Goal: Task Accomplishment & Management: Use online tool/utility

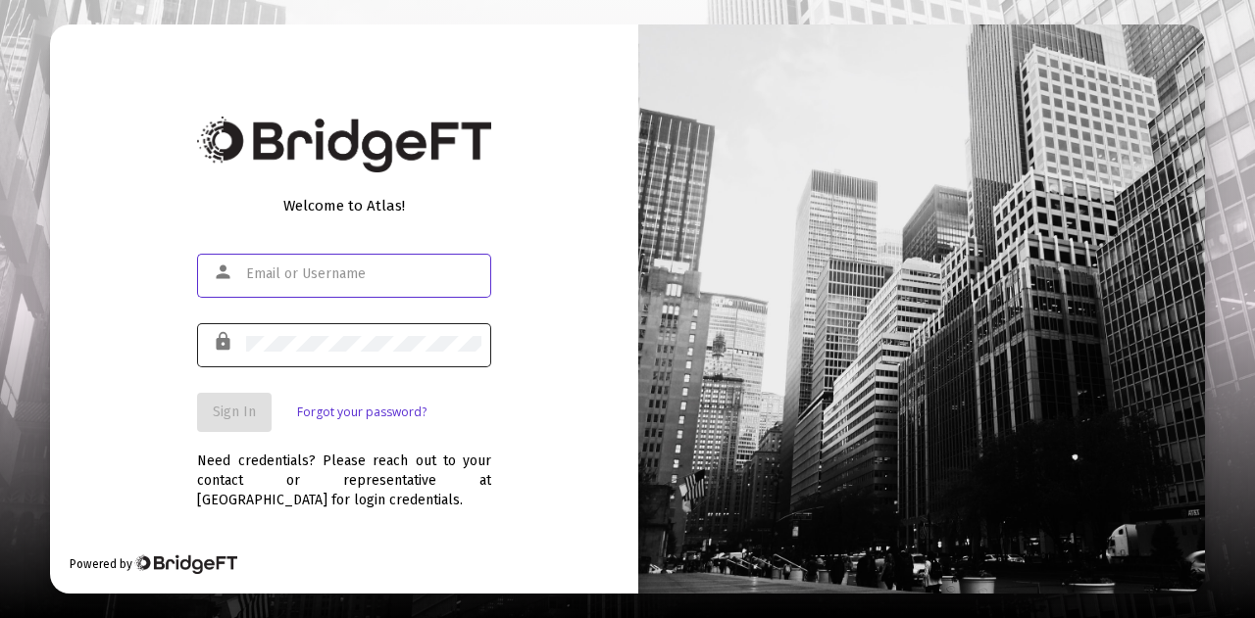
type input "[PERSON_NAME][EMAIL_ADDRESS][DOMAIN_NAME]"
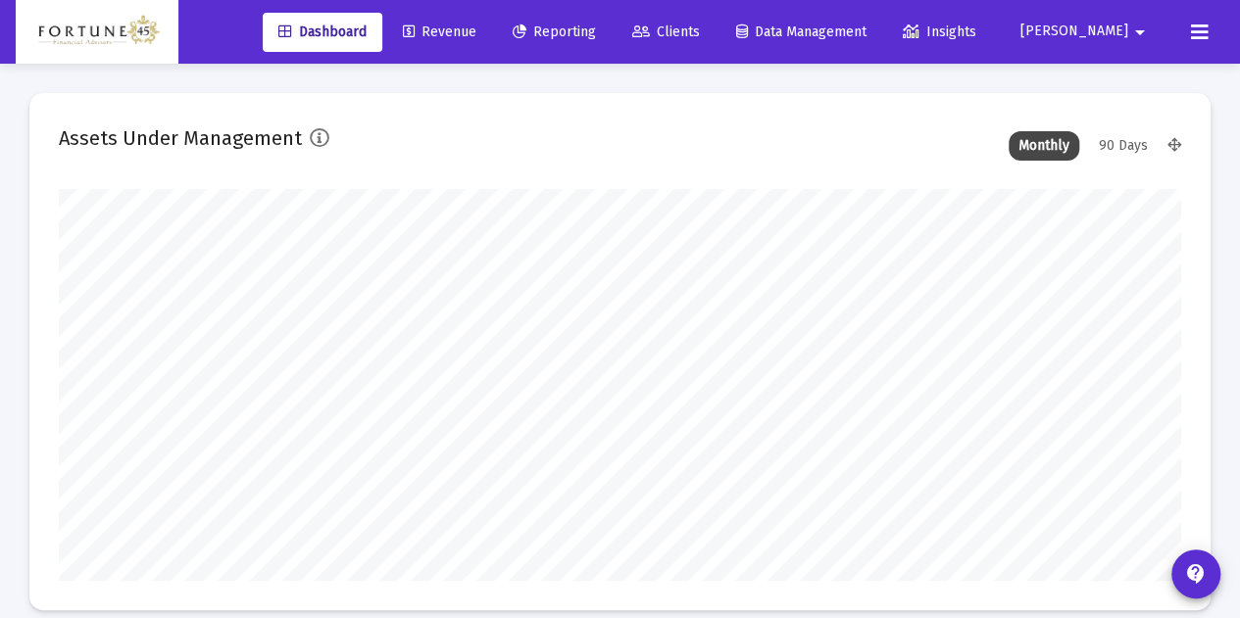
scroll to position [392, 602]
type input "[DATE]"
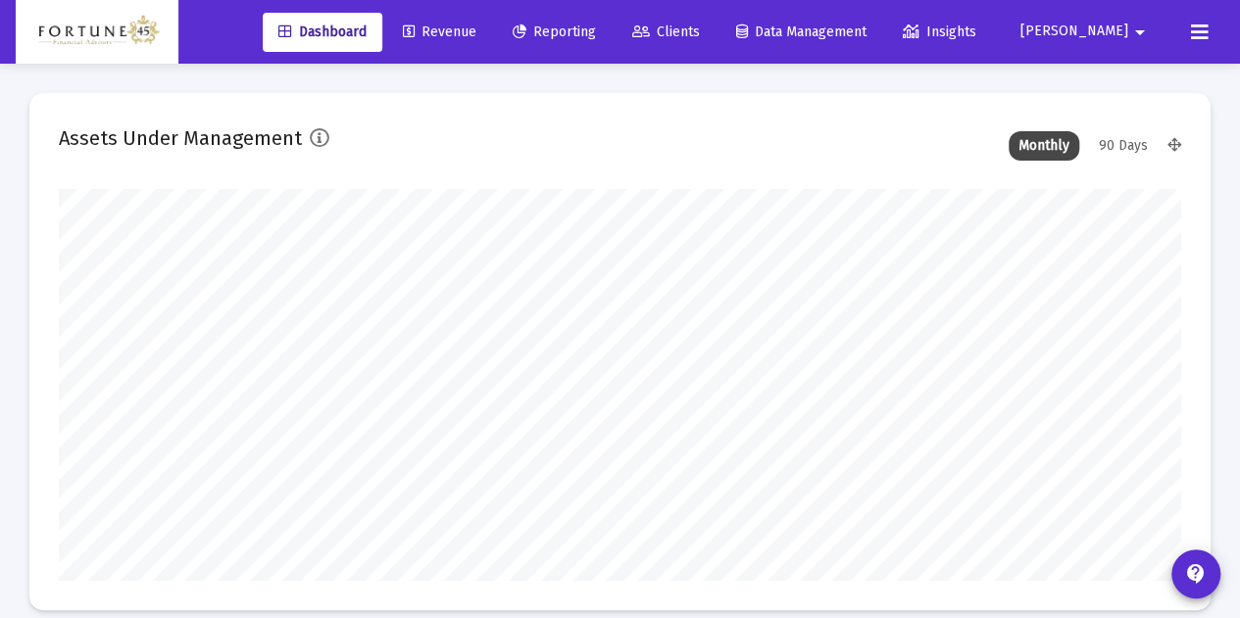
click at [476, 34] on span "Revenue" at bounding box center [440, 32] width 74 height 17
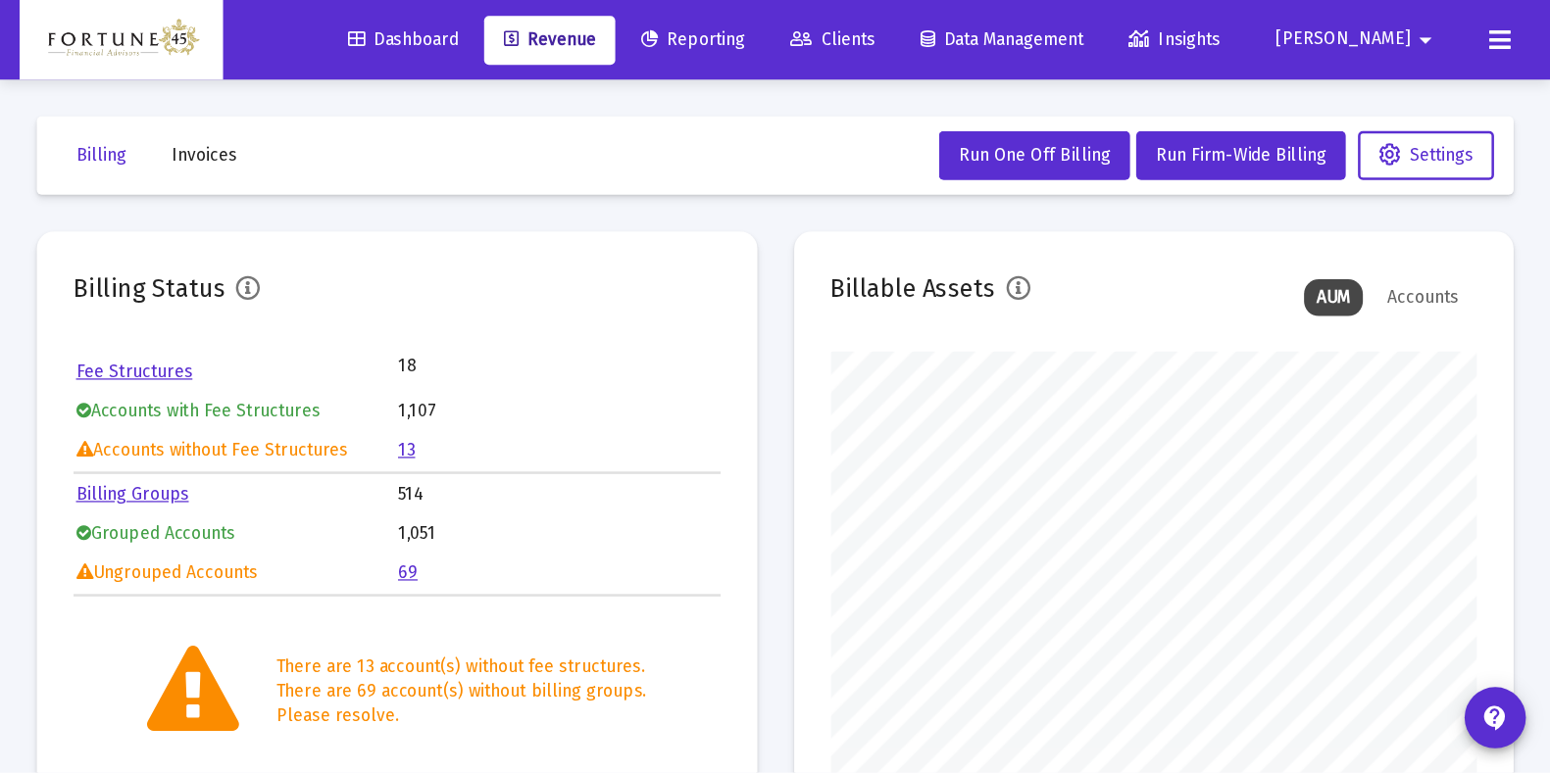
scroll to position [392, 517]
click at [1036, 126] on span "Run Firm-Wide Billing" at bounding box center [992, 124] width 136 height 17
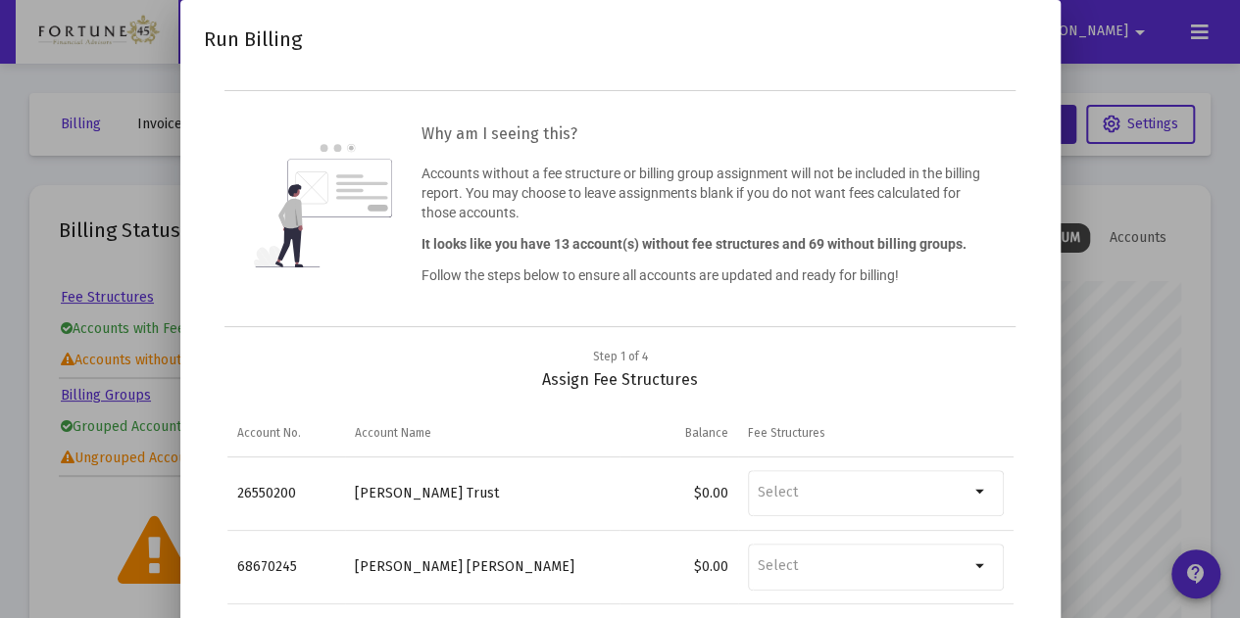
click at [1177, 332] on div at bounding box center [620, 309] width 1240 height 618
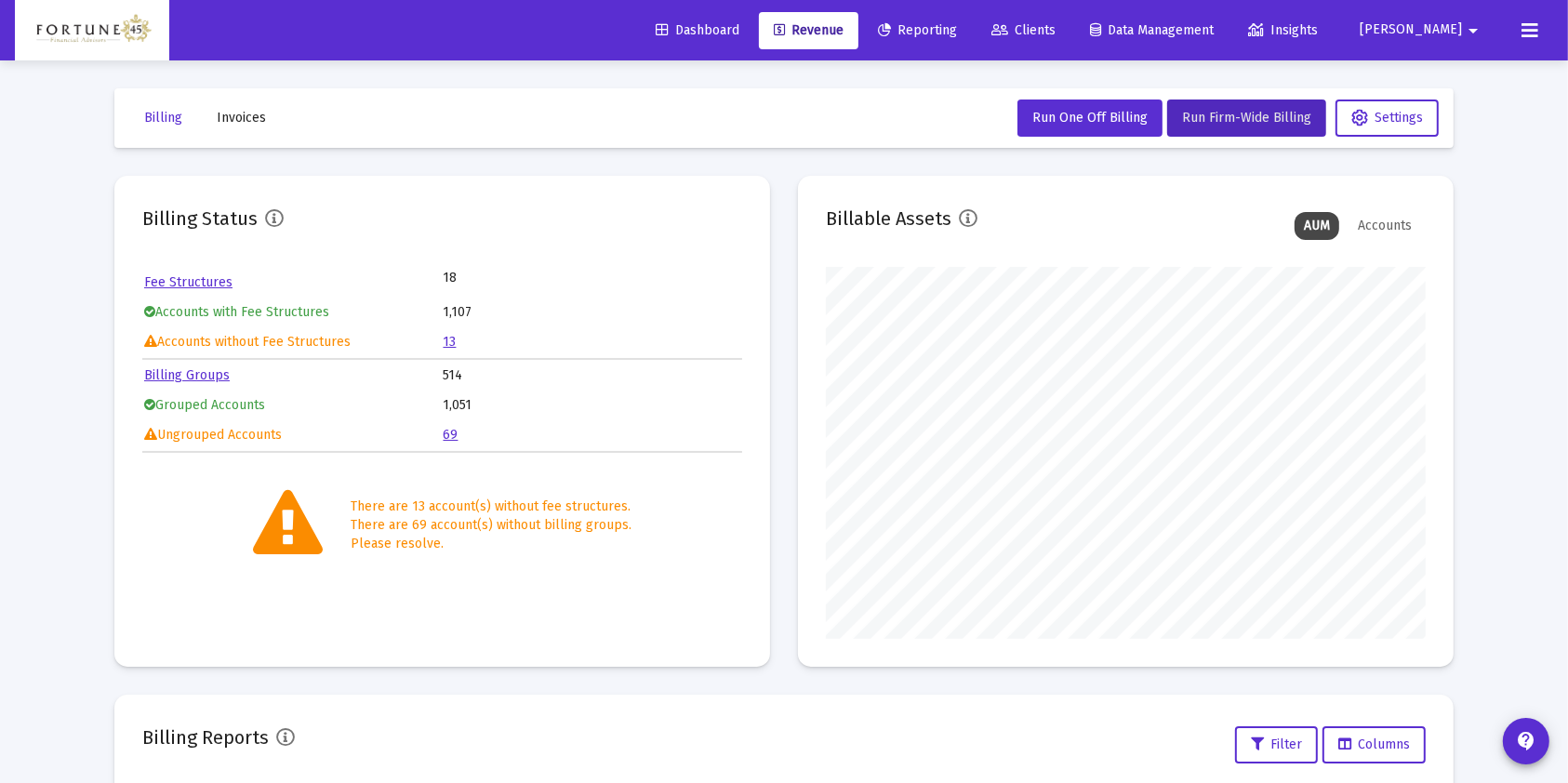
scroll to position [372, 599]
drag, startPoint x: 1146, startPoint y: 0, endPoint x: 918, endPoint y: 88, distance: 244.4
click at [904, 88] on mat-toolbar-row "Billing Invoices Run One Off Billing Run Firm-Wide Billing Settings" at bounding box center [784, 118] width 1339 height 60
click at [1108, 119] on span "Run One Off Billing" at bounding box center [1091, 118] width 116 height 16
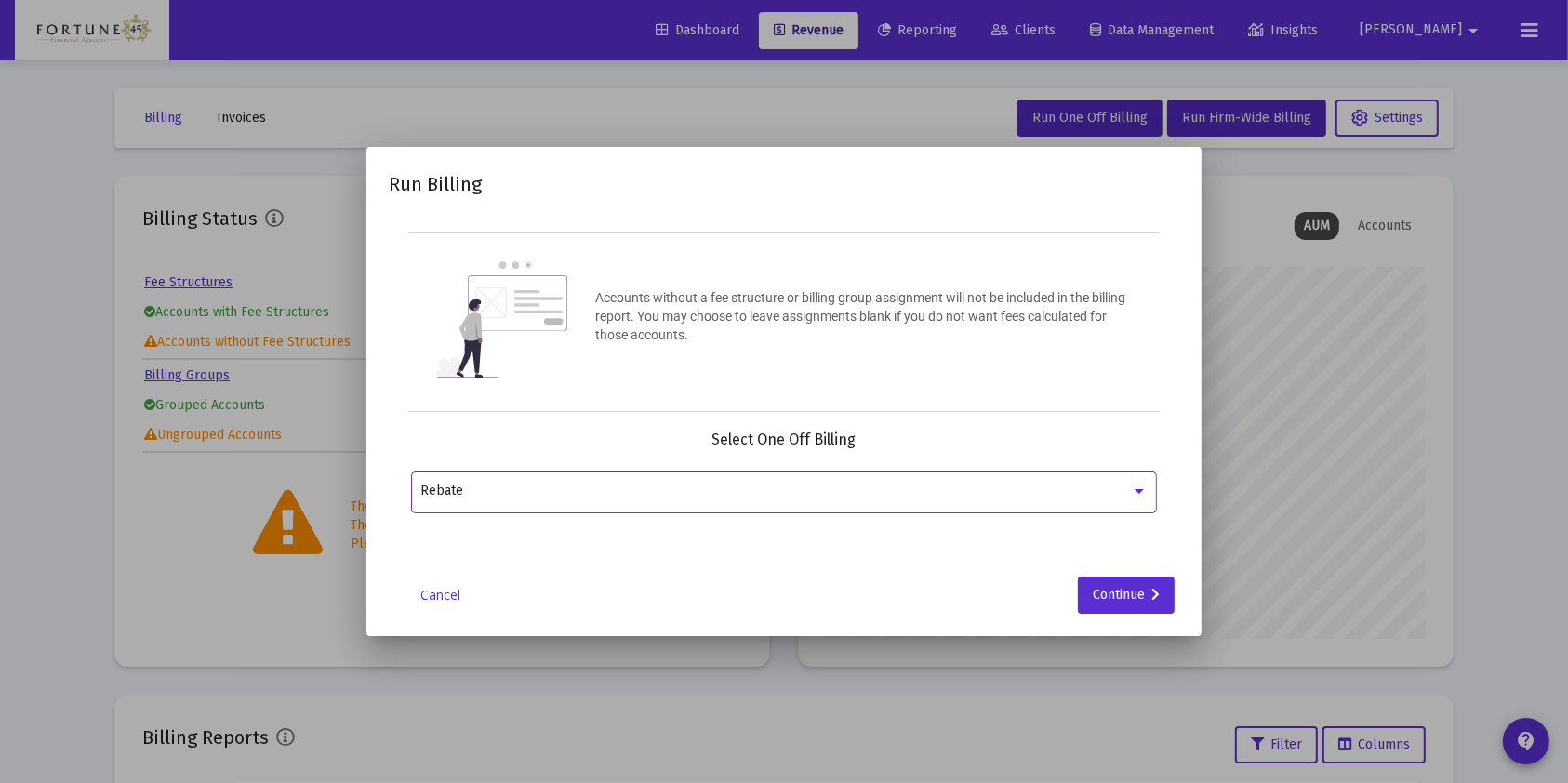
click at [774, 504] on div "Rebate" at bounding box center [784, 491] width 726 height 46
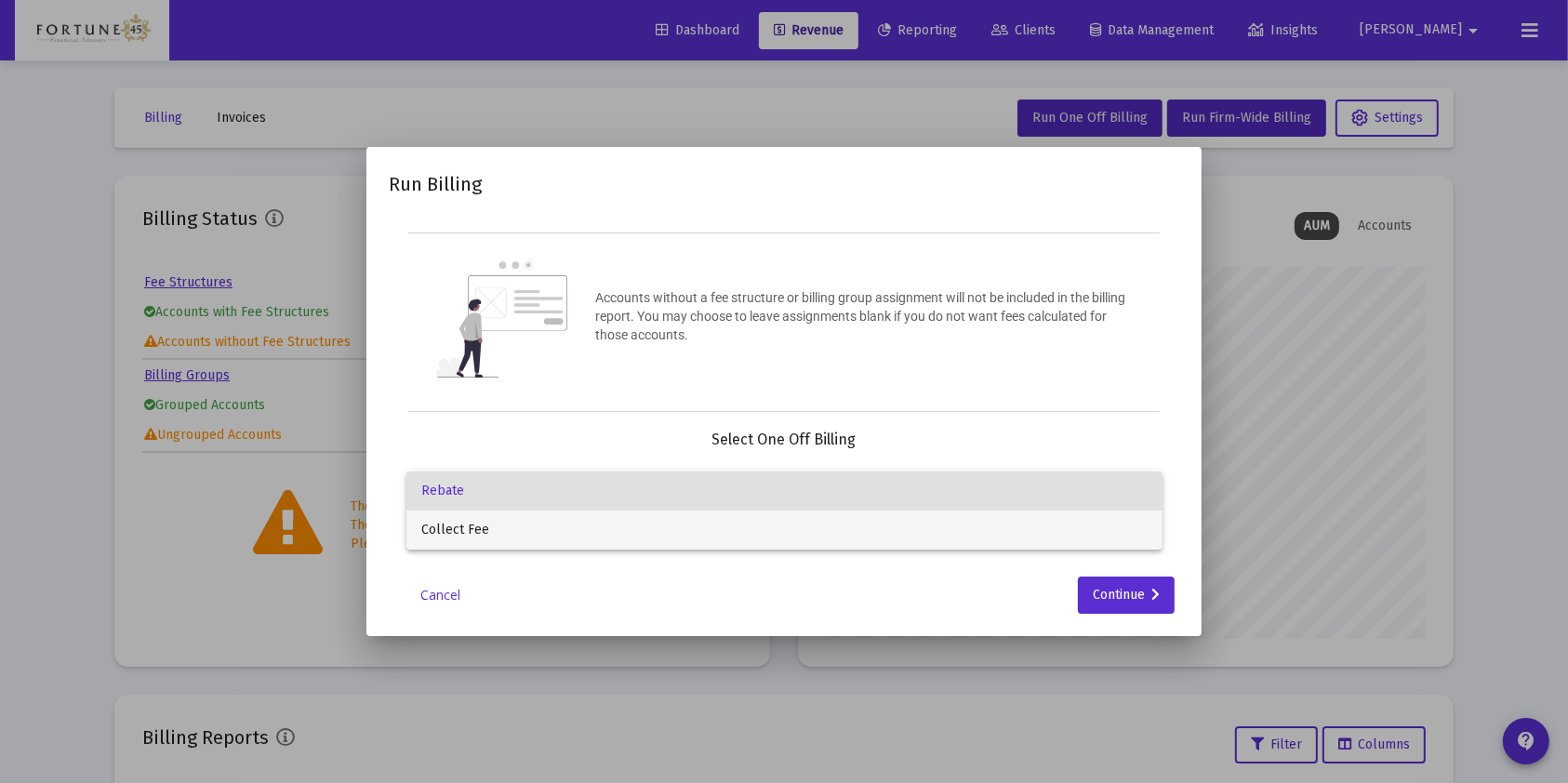
click at [665, 542] on span "Collect Fee" at bounding box center [784, 530] width 726 height 39
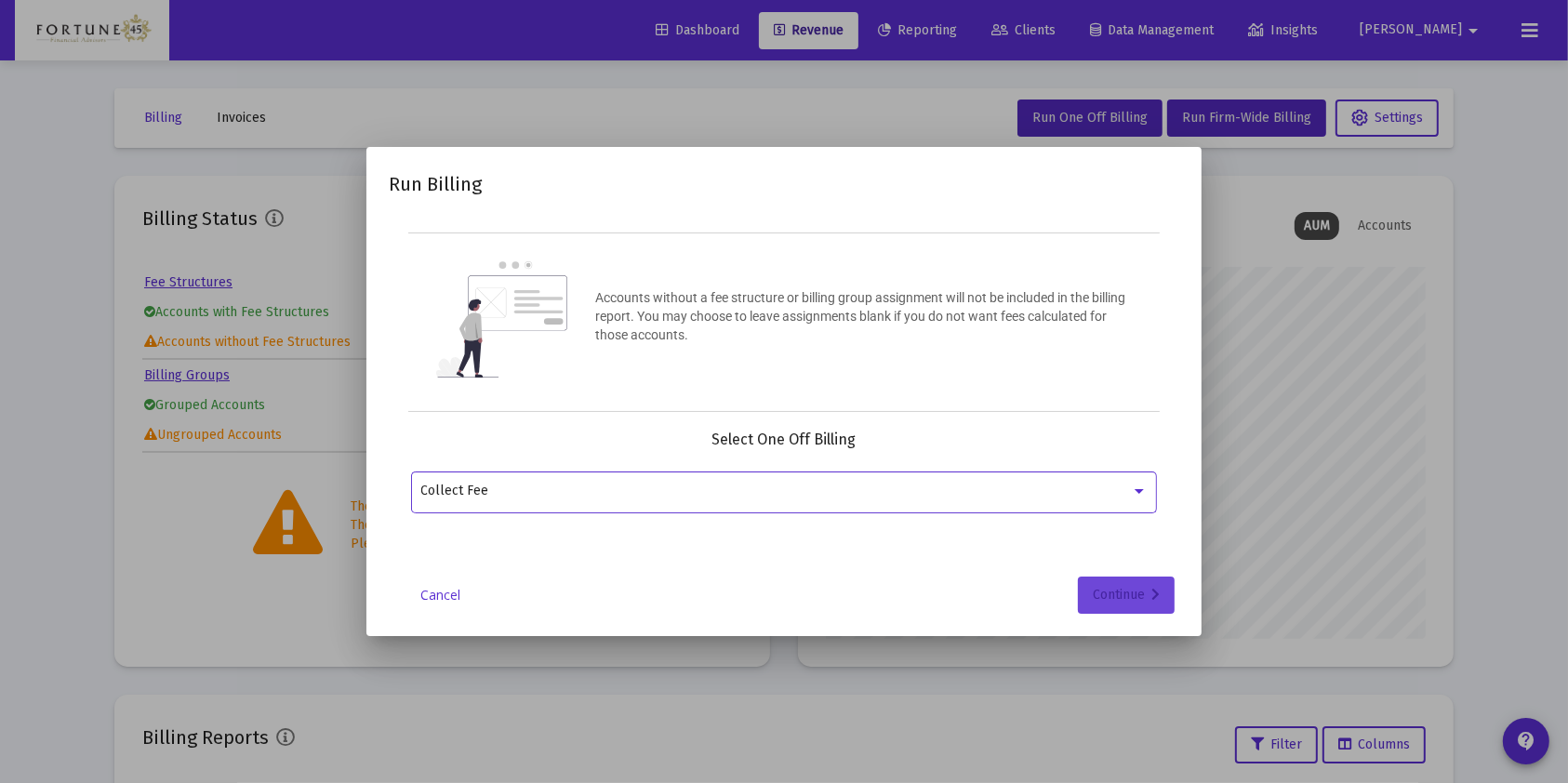
click at [1091, 586] on button "Continue" at bounding box center [1127, 595] width 97 height 37
click at [744, 487] on input "Selection" at bounding box center [774, 492] width 704 height 15
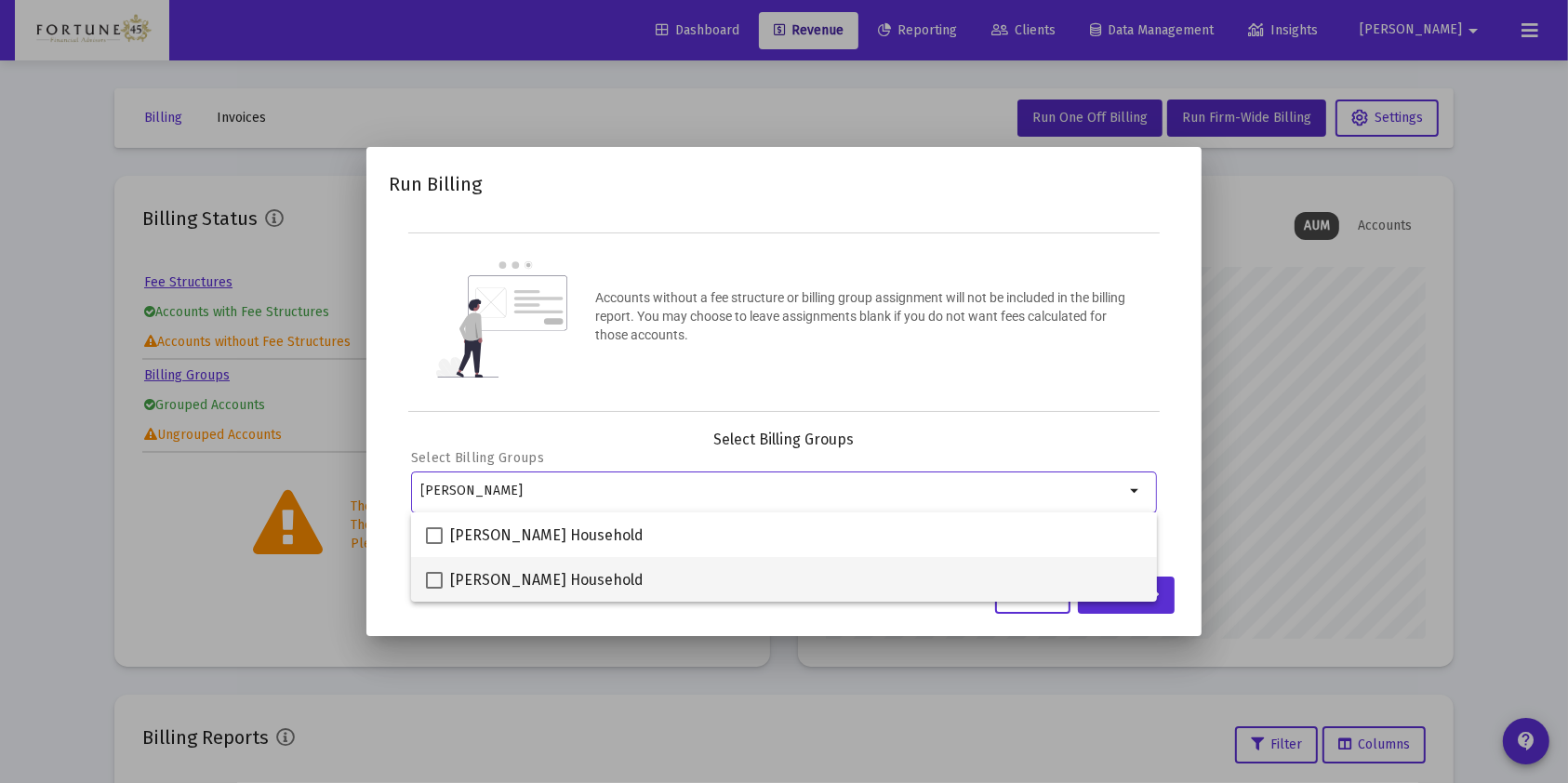
type input "[PERSON_NAME]"
click at [748, 573] on div "[PERSON_NAME] Household" at bounding box center [784, 579] width 717 height 45
checkbox input "true"
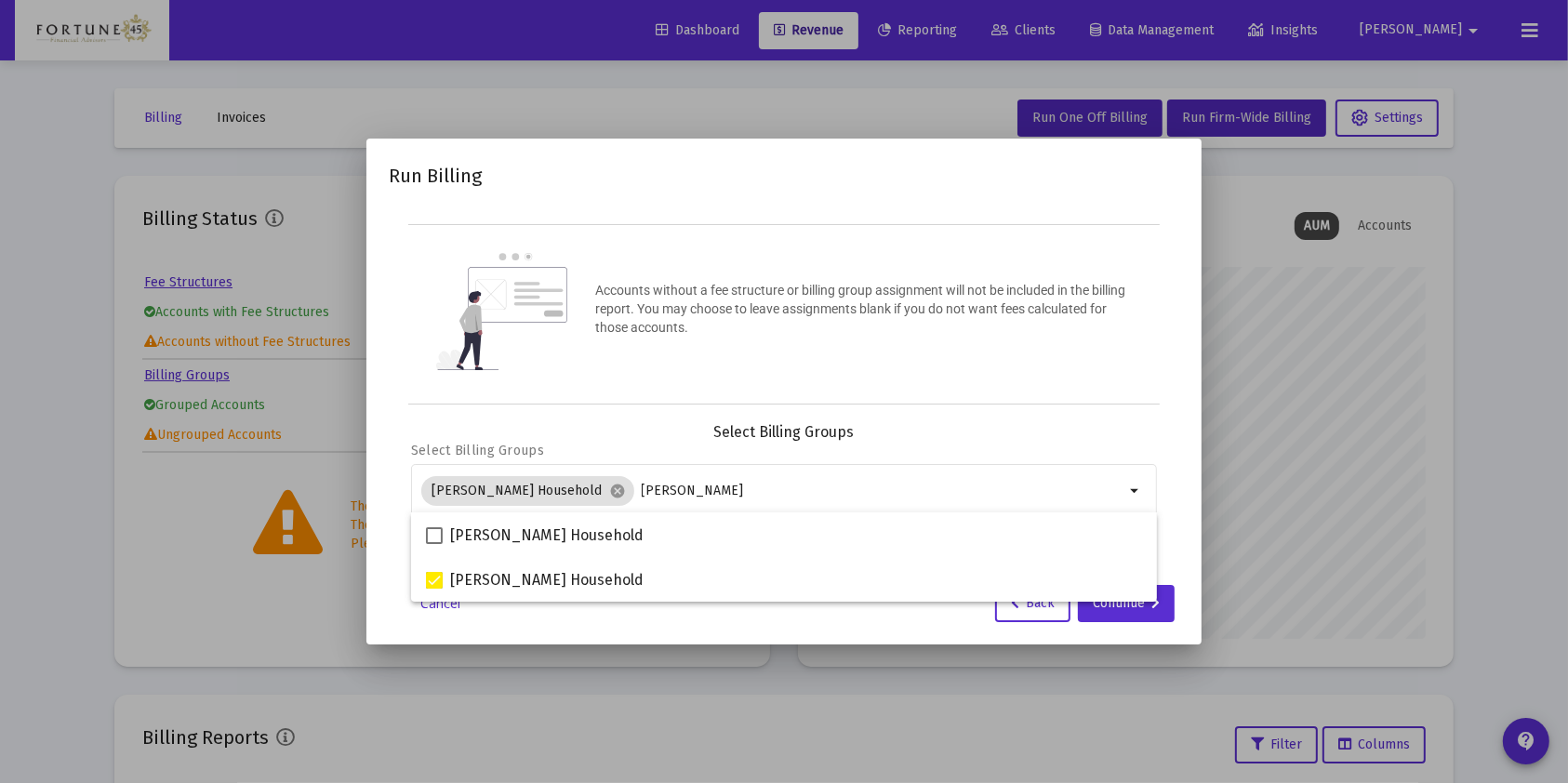
click at [1109, 419] on div "Run Billing Accounts without a fee structure or billing group assignment will n…" at bounding box center [784, 391] width 791 height 460
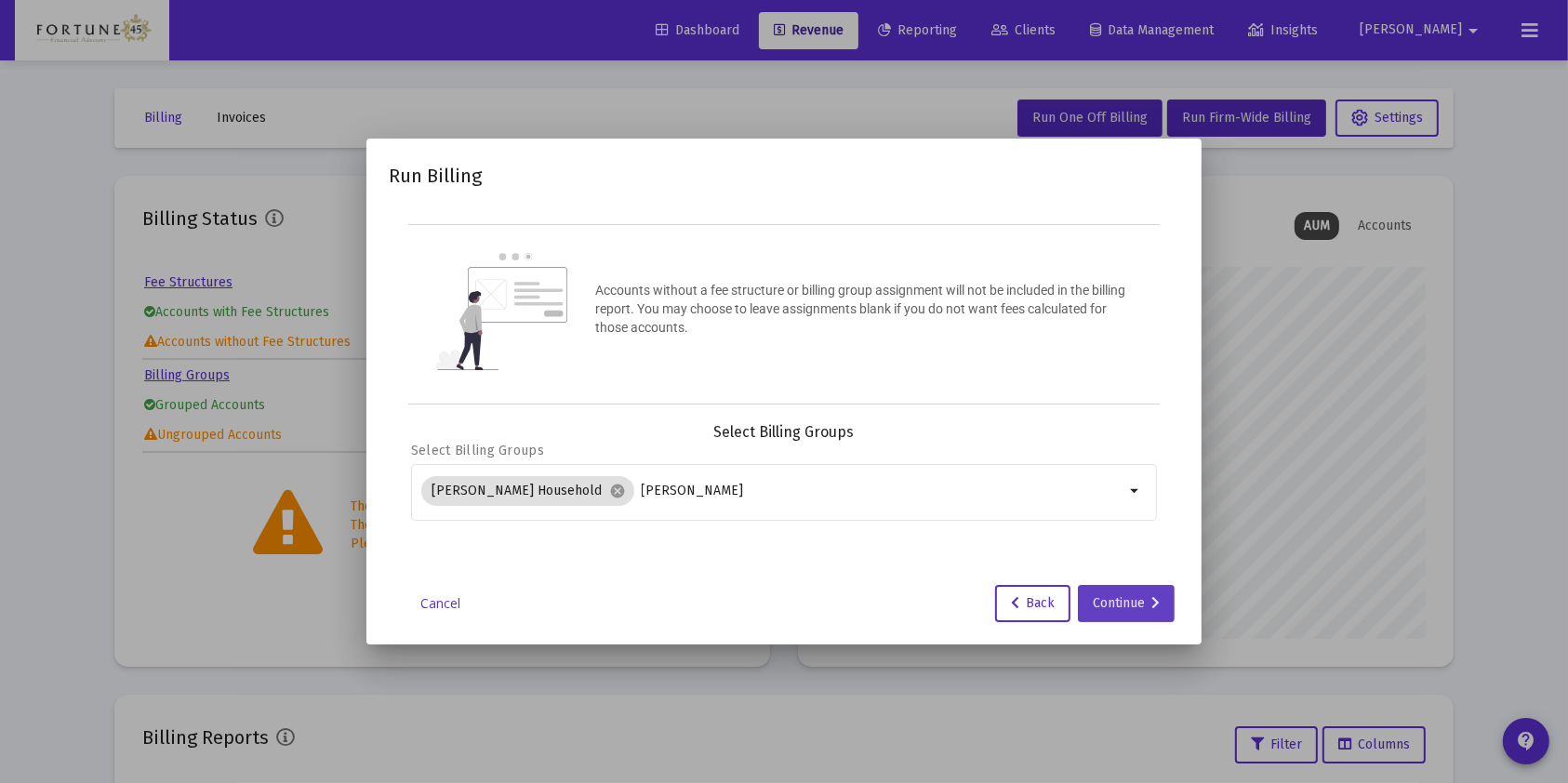
click at [1129, 586] on div "Continue" at bounding box center [1127, 603] width 67 height 37
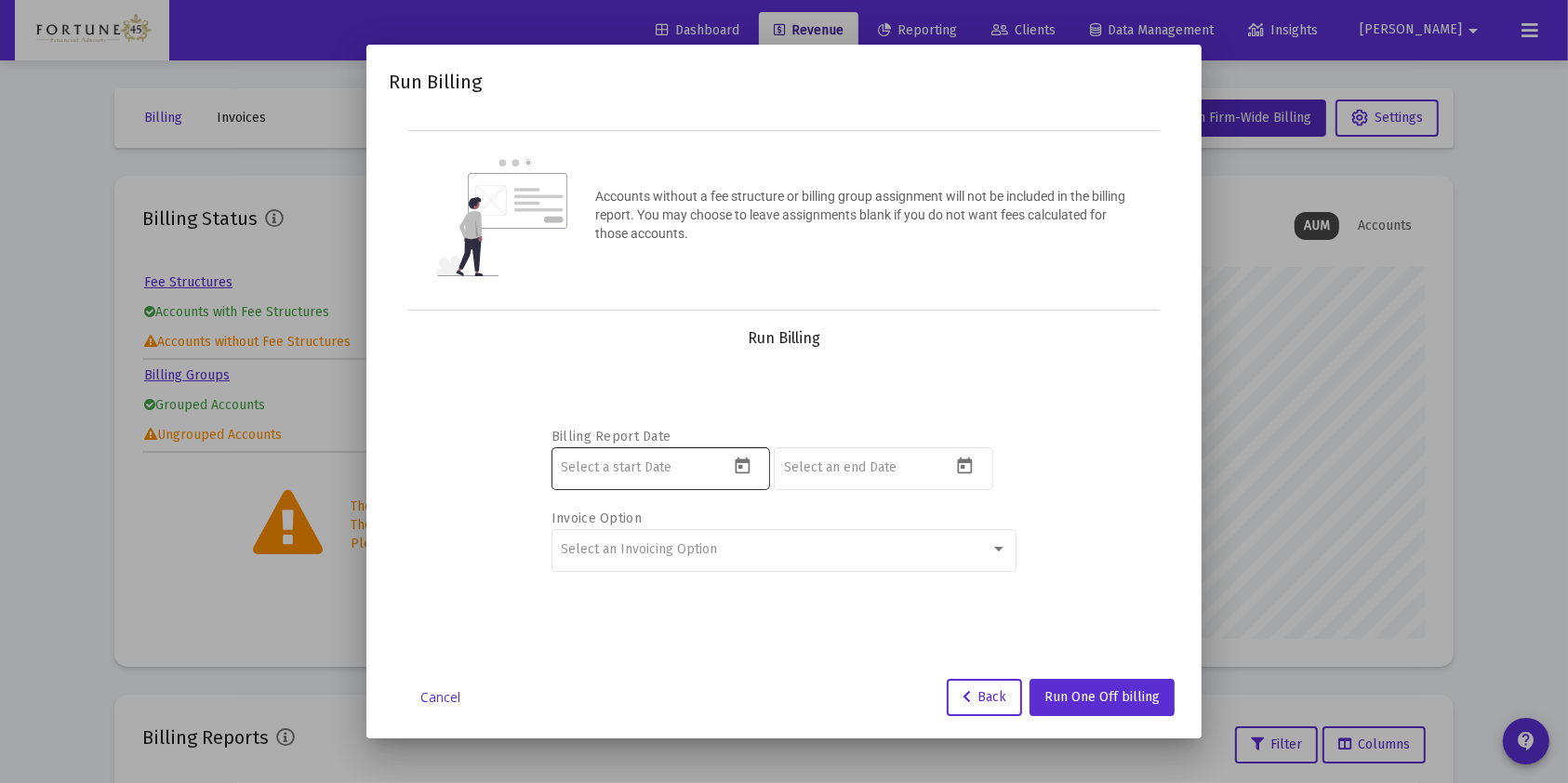
click at [739, 450] on div at bounding box center [661, 467] width 218 height 46
click at [737, 457] on icon "Open calendar" at bounding box center [742, 466] width 20 height 20
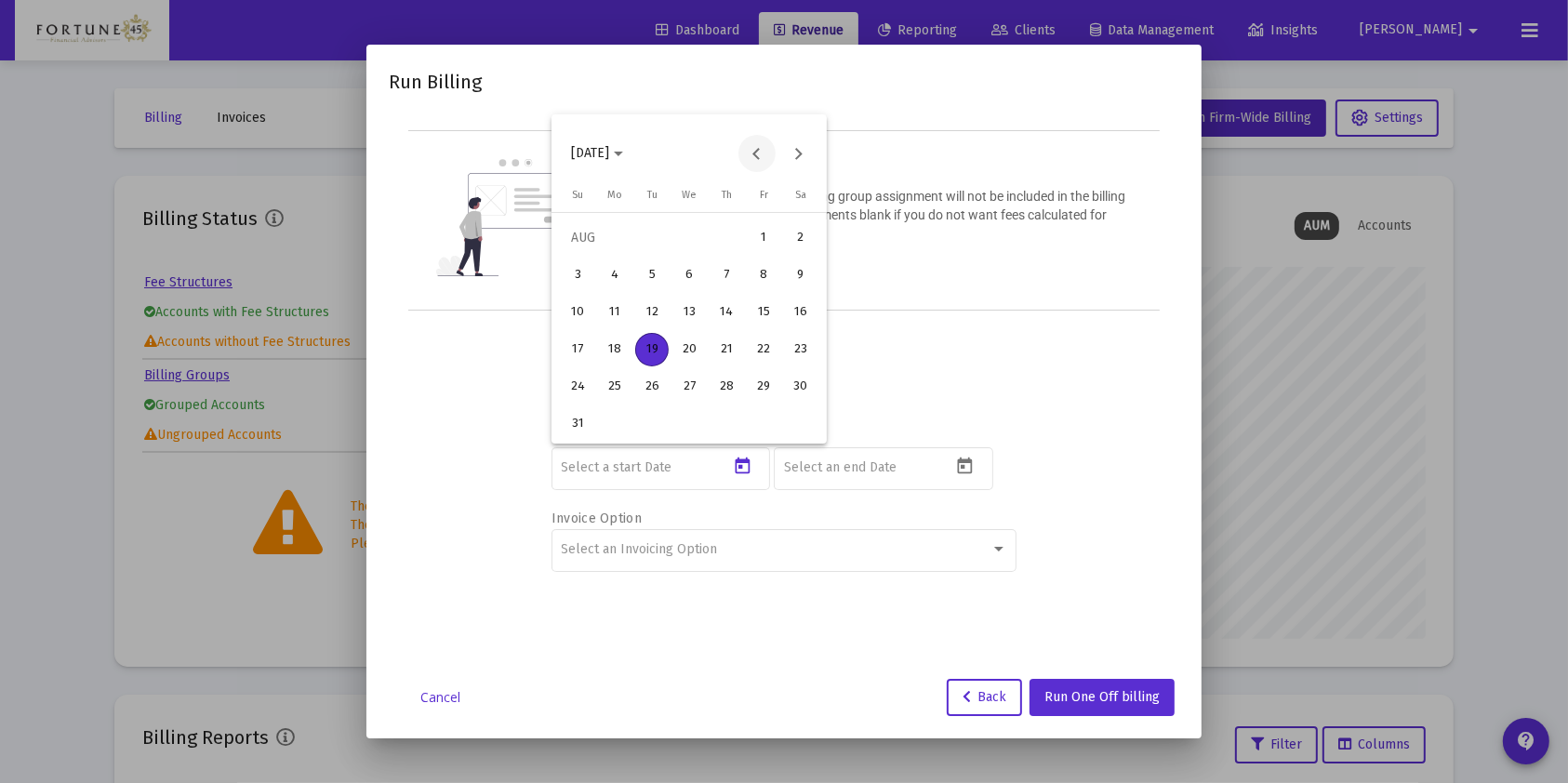
click at [755, 153] on button "Previous month" at bounding box center [756, 153] width 37 height 37
click at [655, 276] on div "1" at bounding box center [651, 274] width 33 height 33
type input "[DATE]"
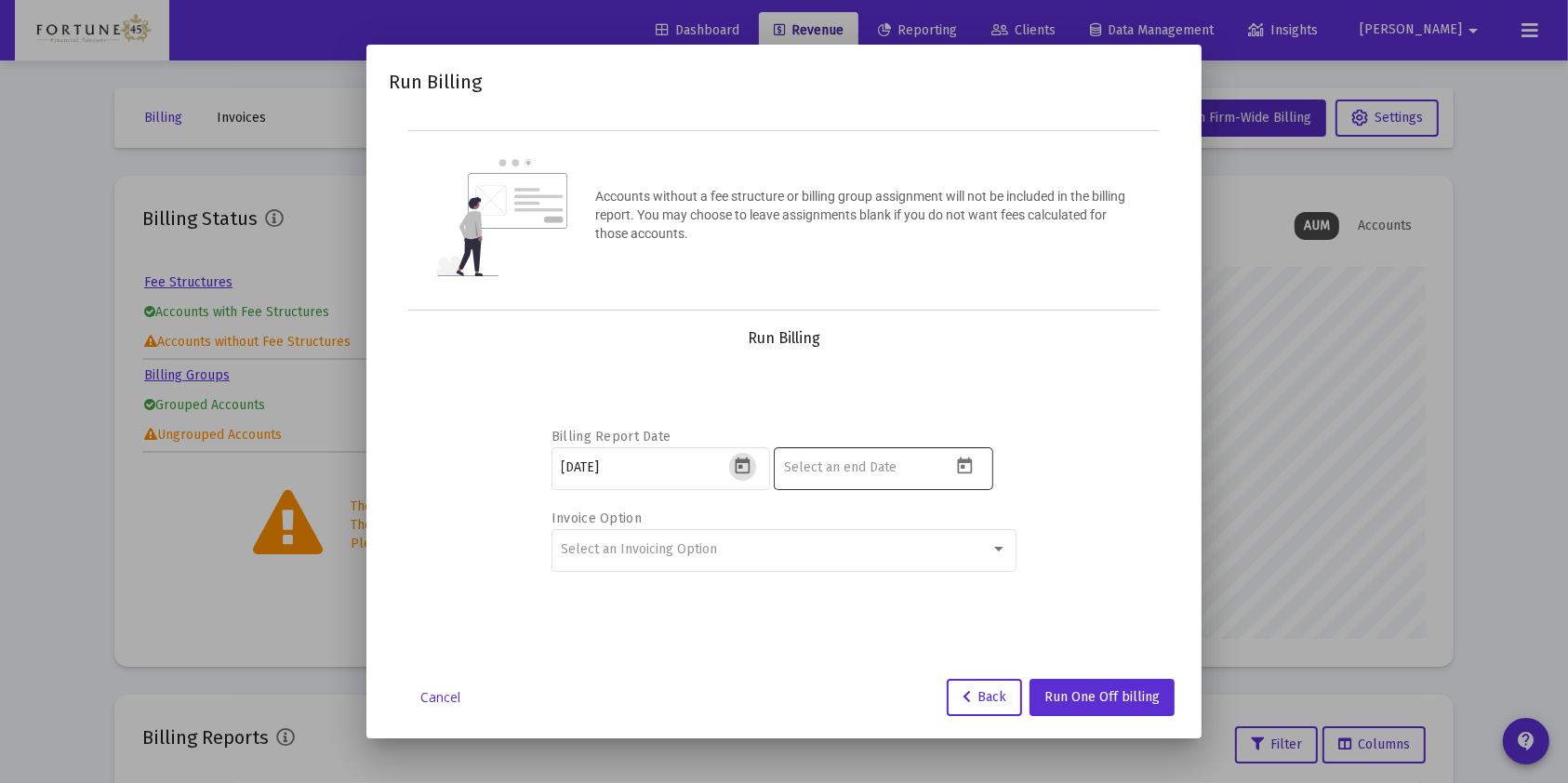
click at [968, 470] on icon "Open calendar" at bounding box center [965, 466] width 20 height 20
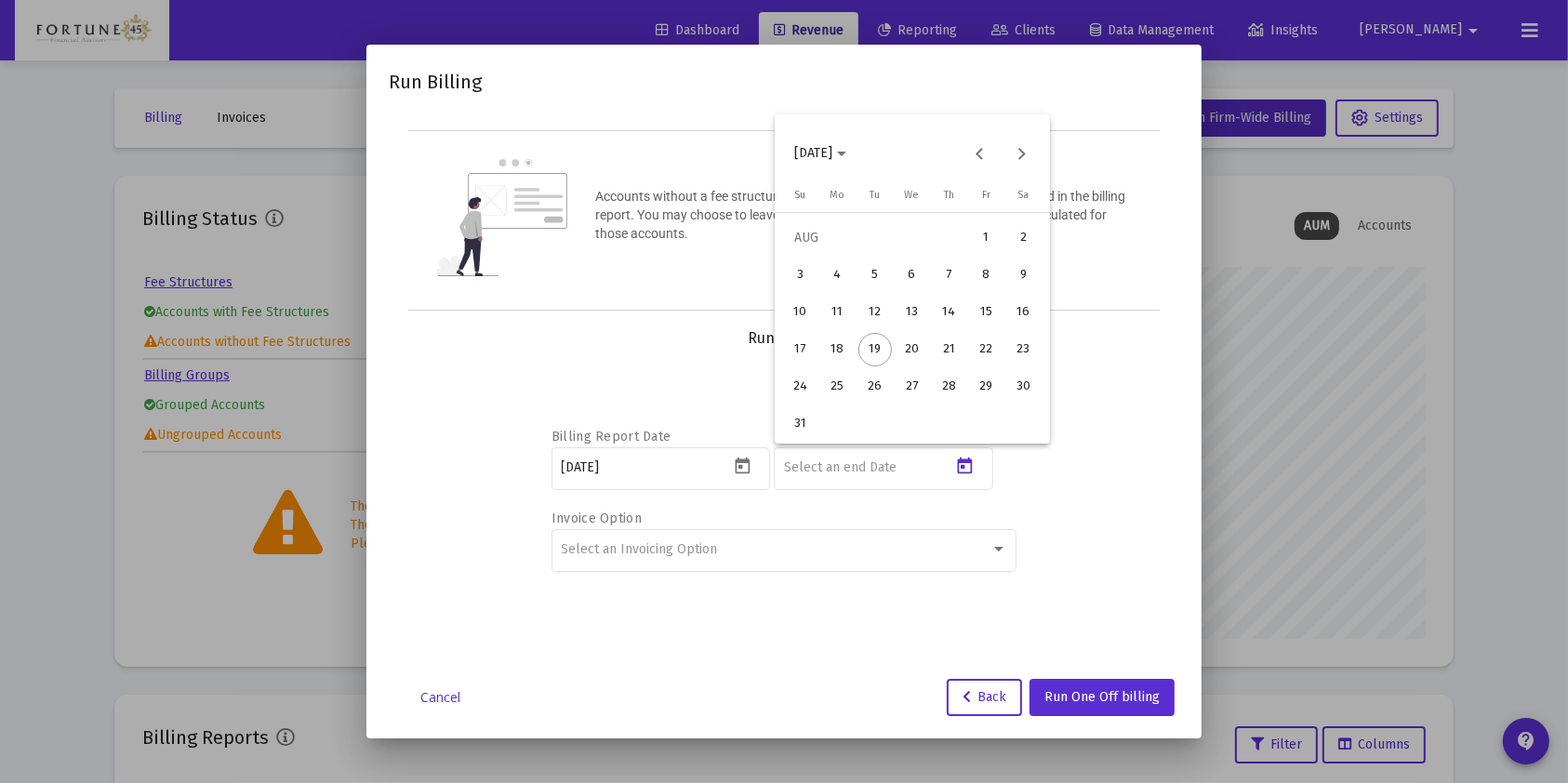
click at [848, 345] on div "18" at bounding box center [837, 349] width 33 height 33
type input "[DATE]"
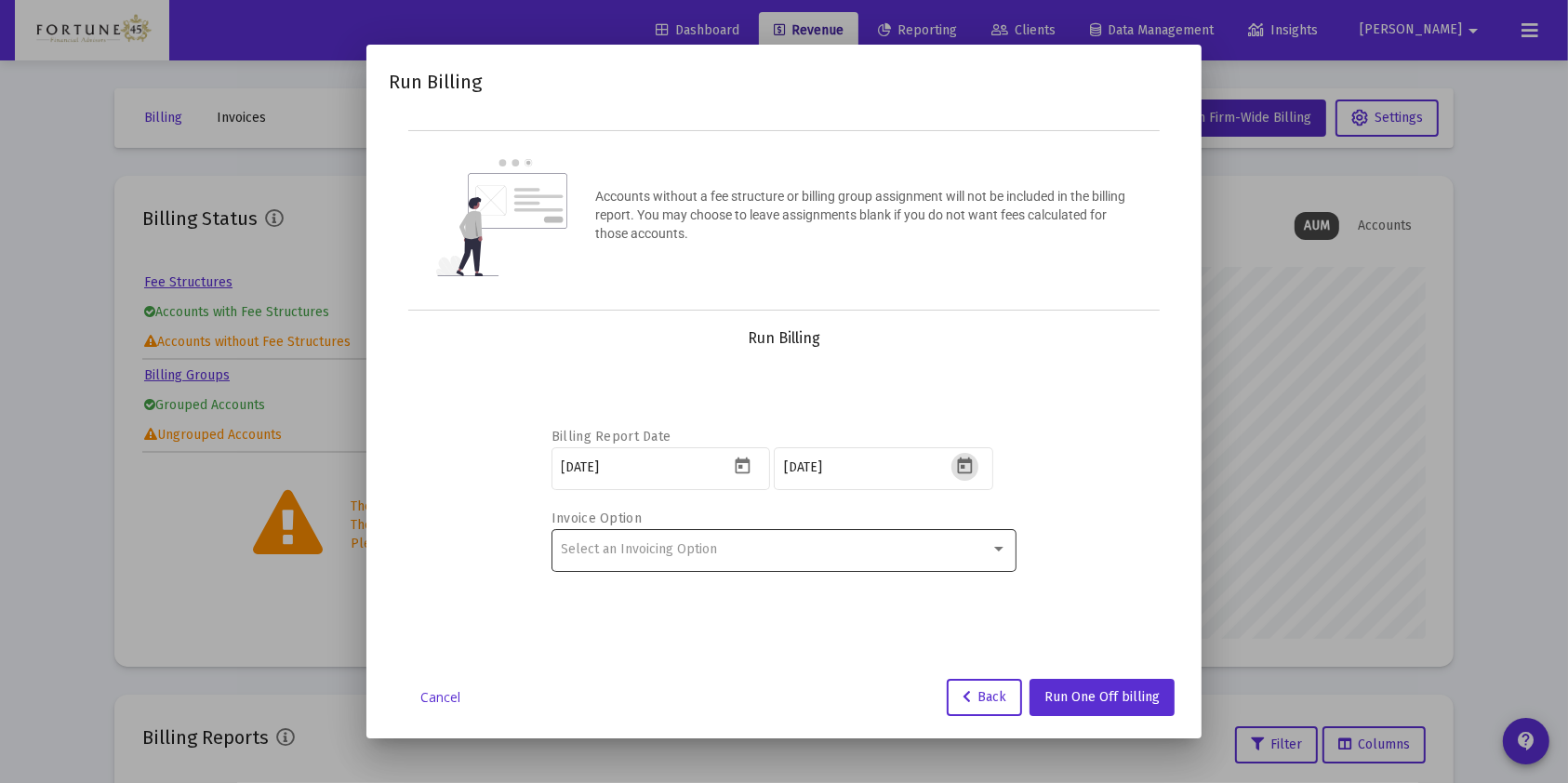
click at [692, 553] on span "Select an Invoicing Option" at bounding box center [640, 549] width 157 height 16
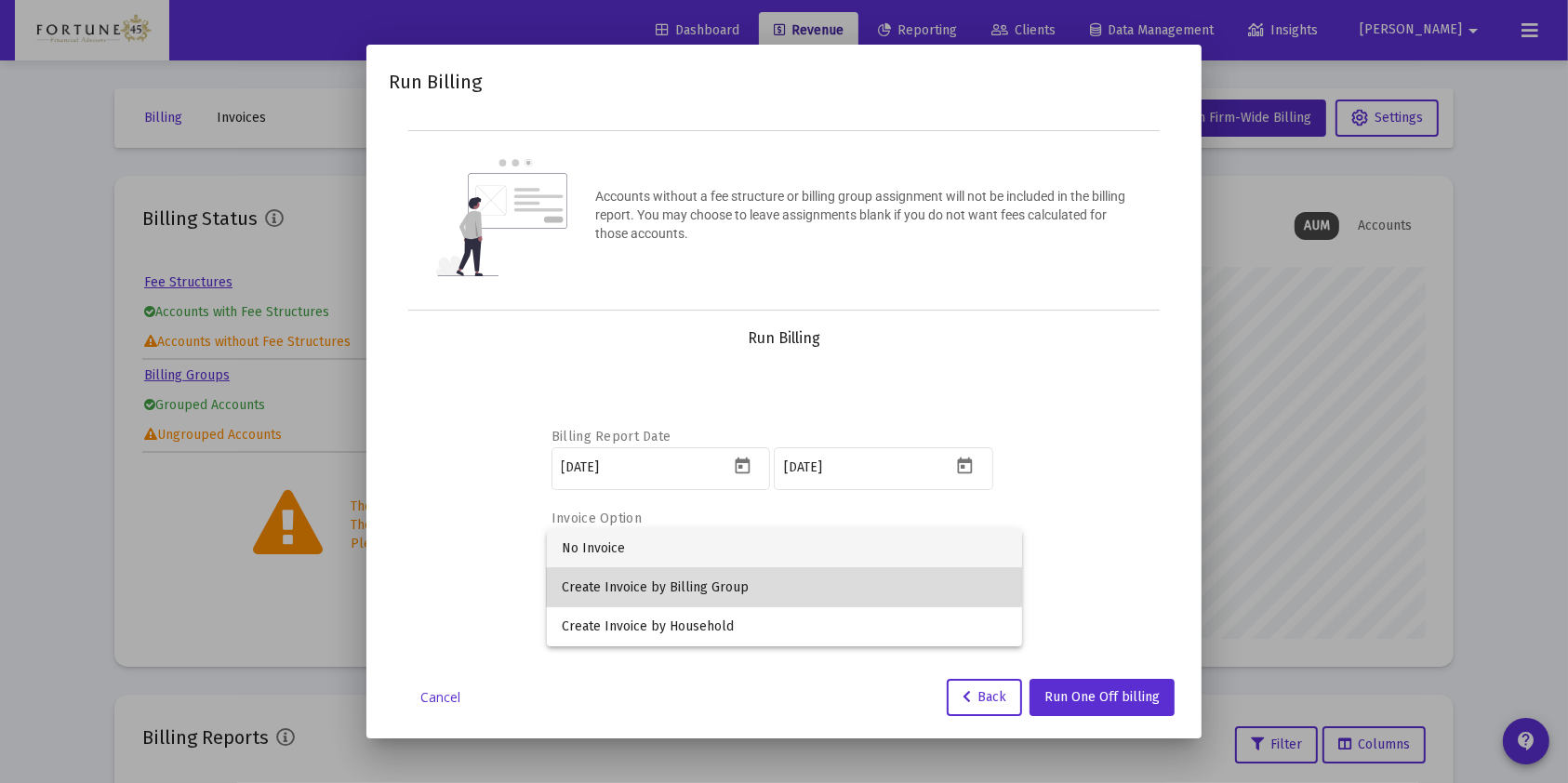
click at [709, 580] on span "Create Invoice by Billing Group" at bounding box center [784, 587] width 445 height 39
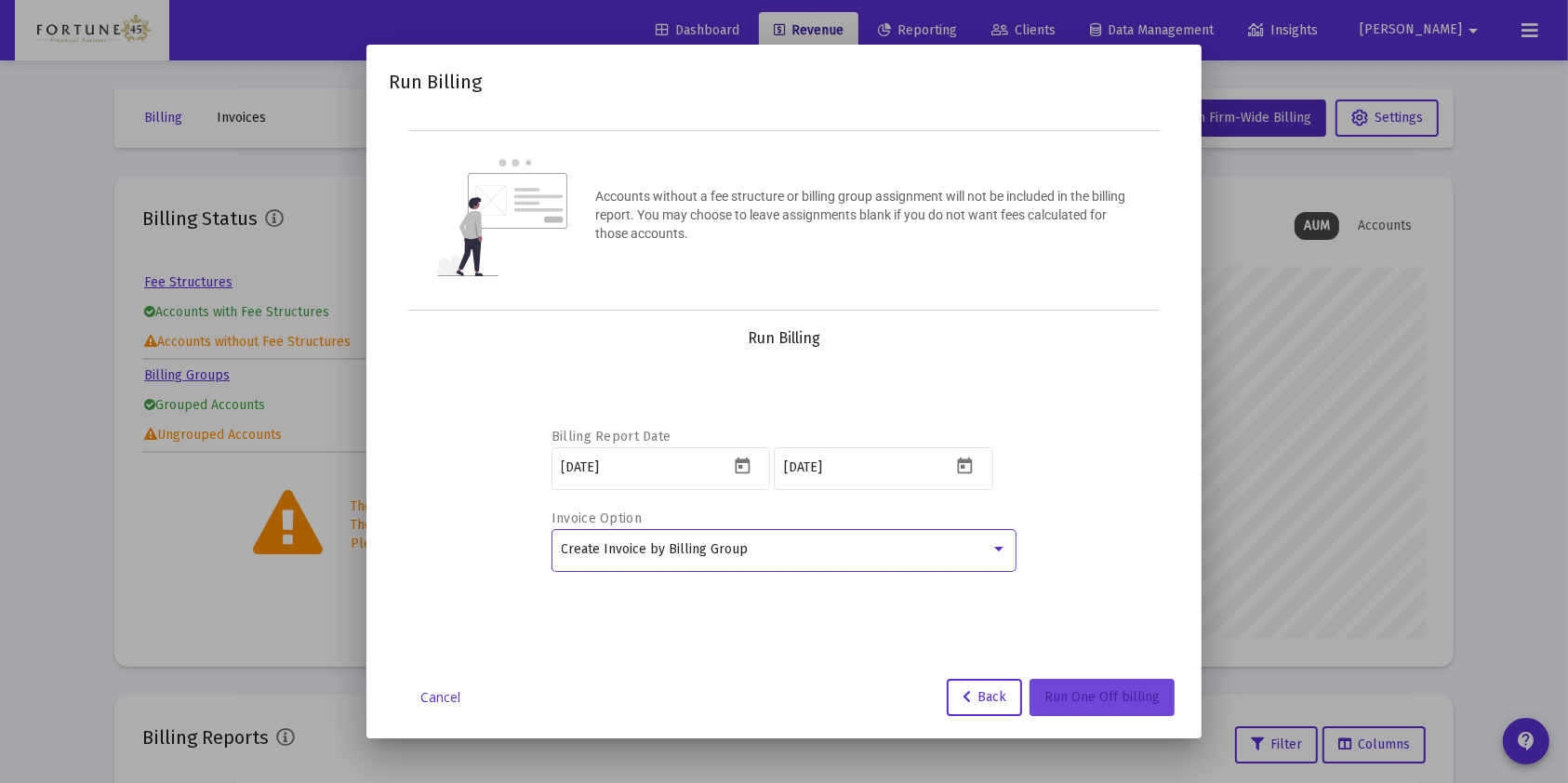
click at [1130, 586] on span "Run One Off billing" at bounding box center [1103, 697] width 116 height 16
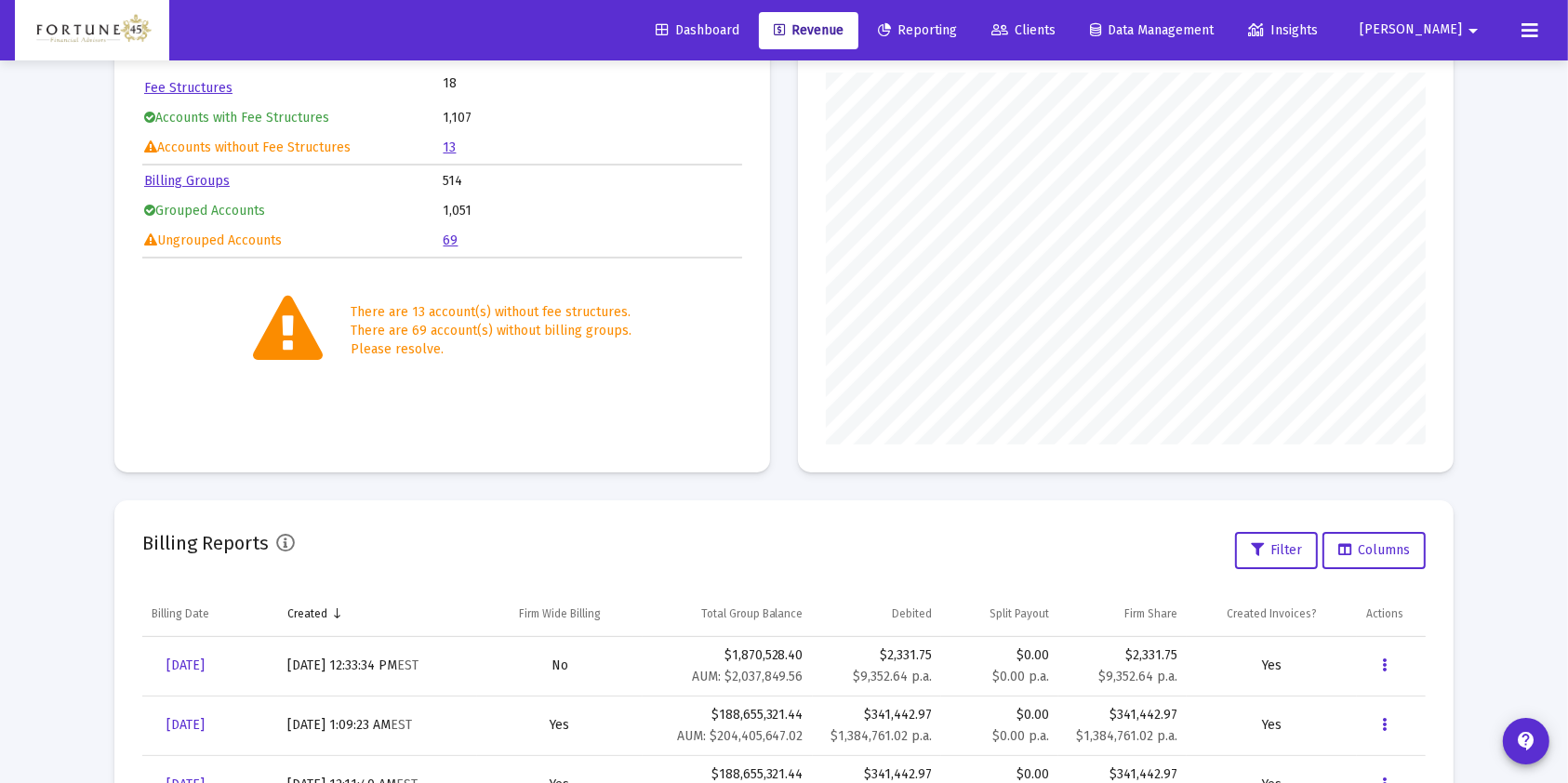
scroll to position [0, 0]
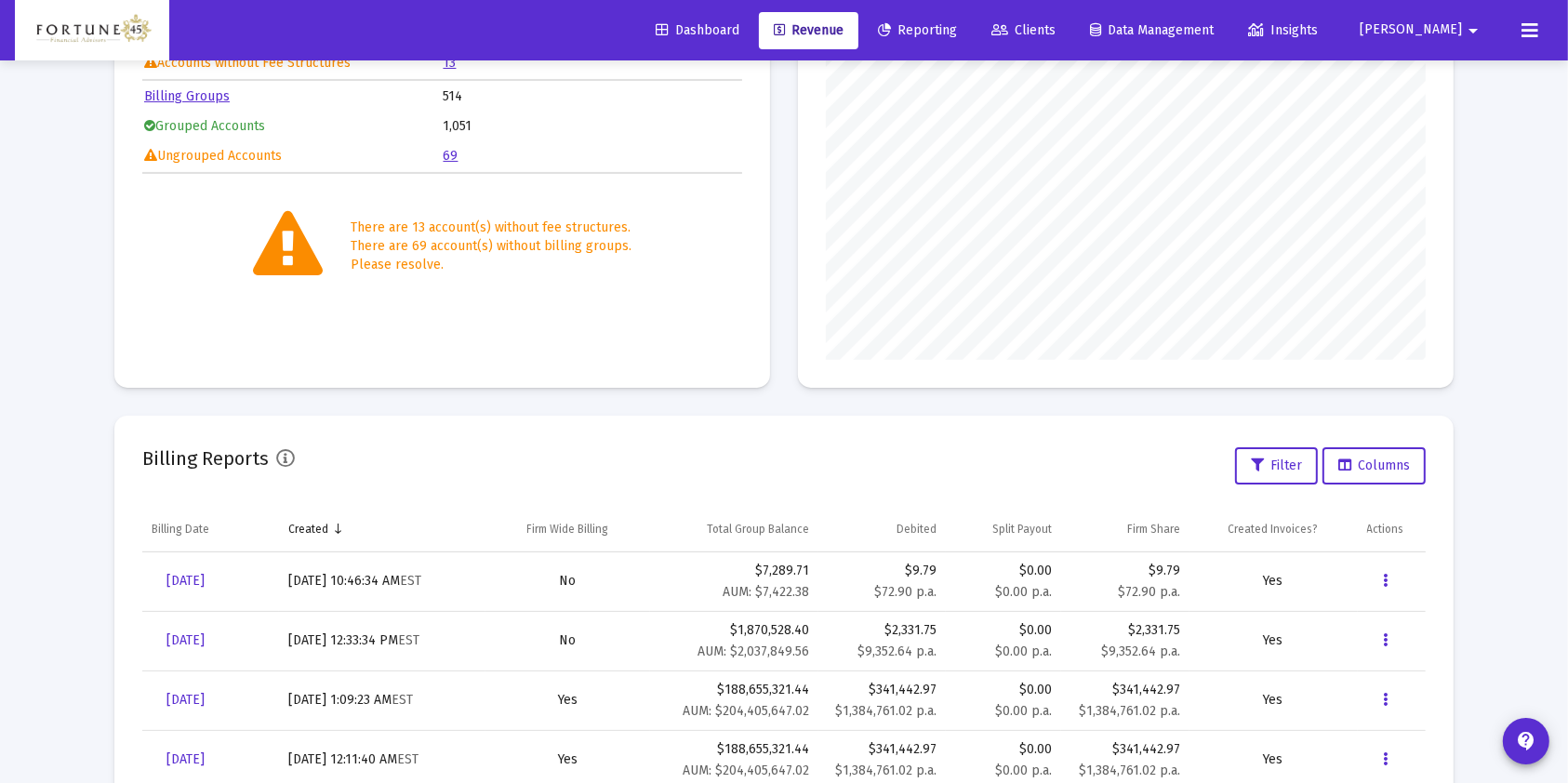
scroll to position [280, 0]
click at [191, 582] on span "Aug 18, 2025" at bounding box center [185, 580] width 38 height 16
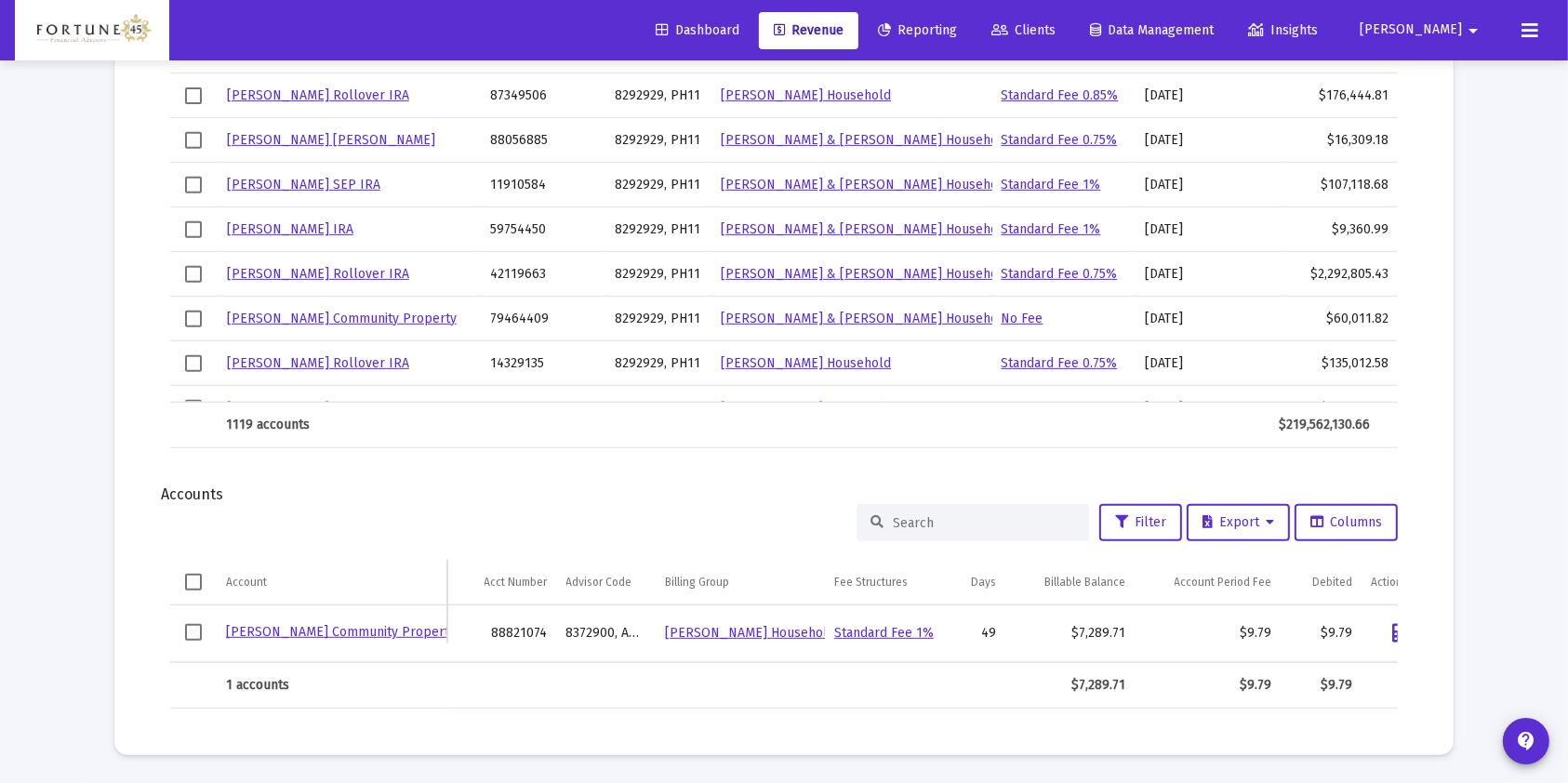
scroll to position [784, 0]
